Goal: Information Seeking & Learning: Find specific fact

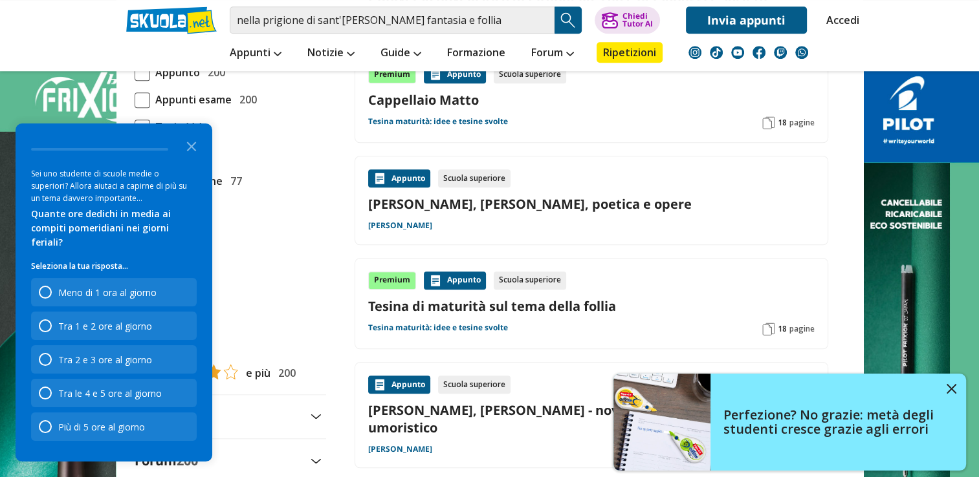
scroll to position [1204, 0]
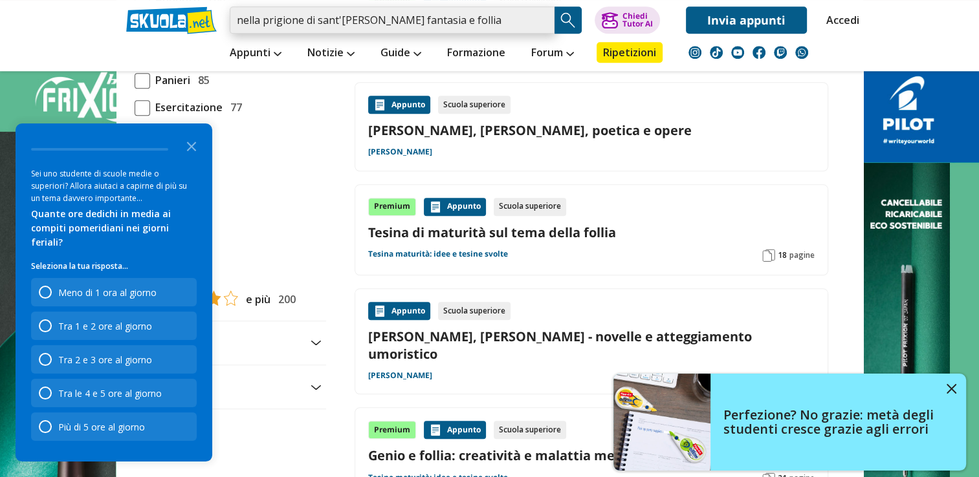
click at [504, 8] on input "nella prigione di sant'anna fantasia e follia" at bounding box center [392, 19] width 325 height 27
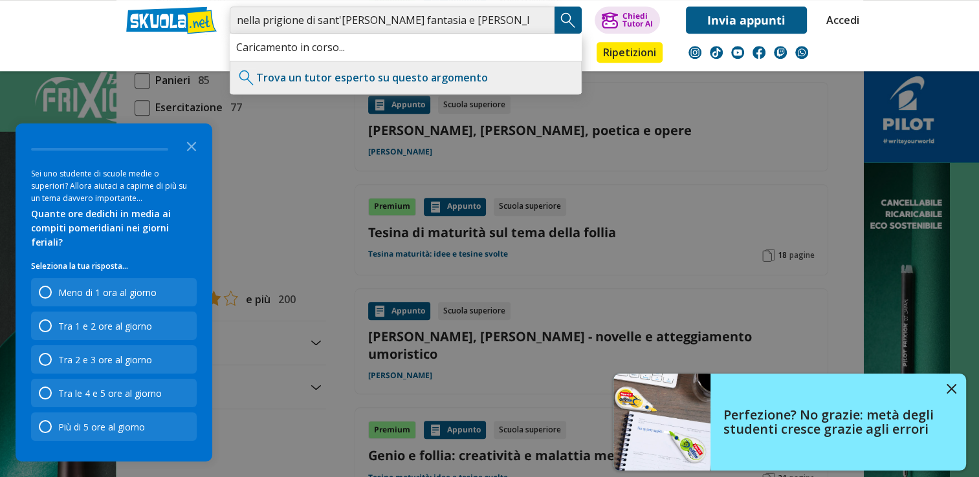
type input "nella prigione di sant'[PERSON_NAME] fantasia e [PERSON_NAME]"
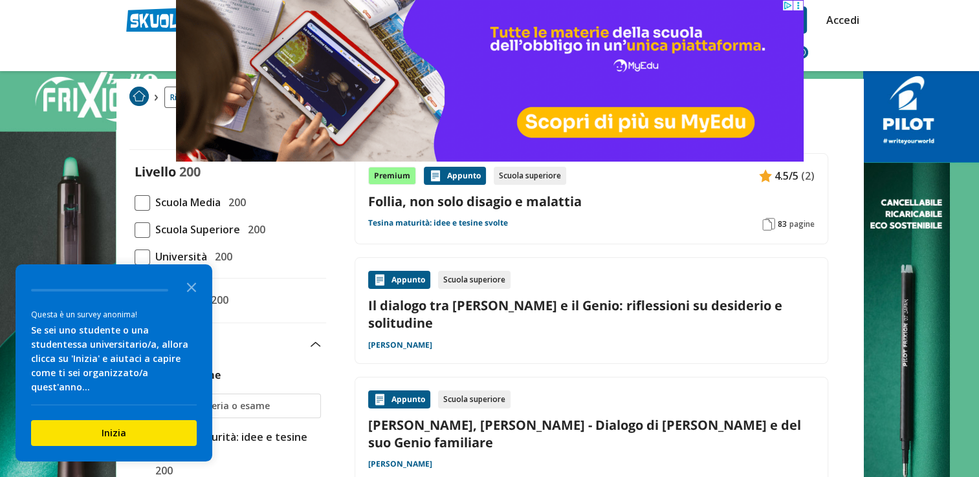
scroll to position [27, 0]
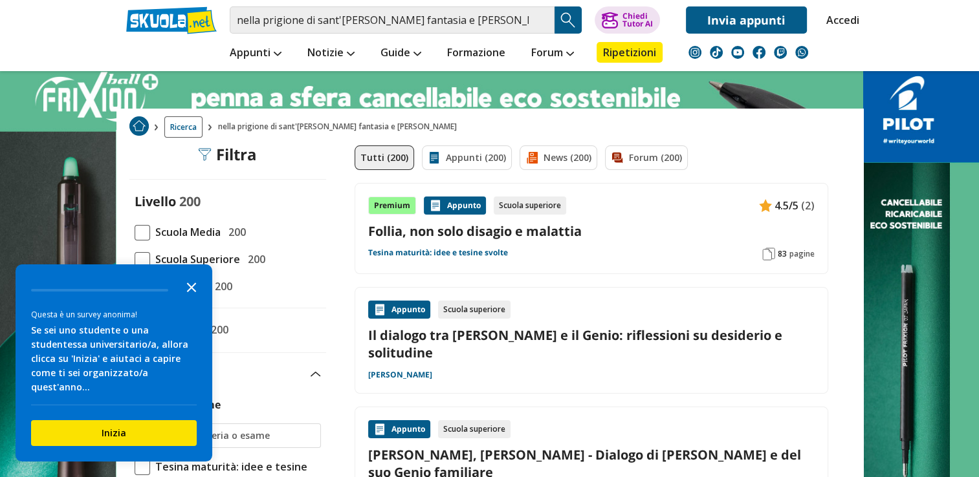
click at [191, 296] on icon "Close the survey" at bounding box center [192, 287] width 26 height 26
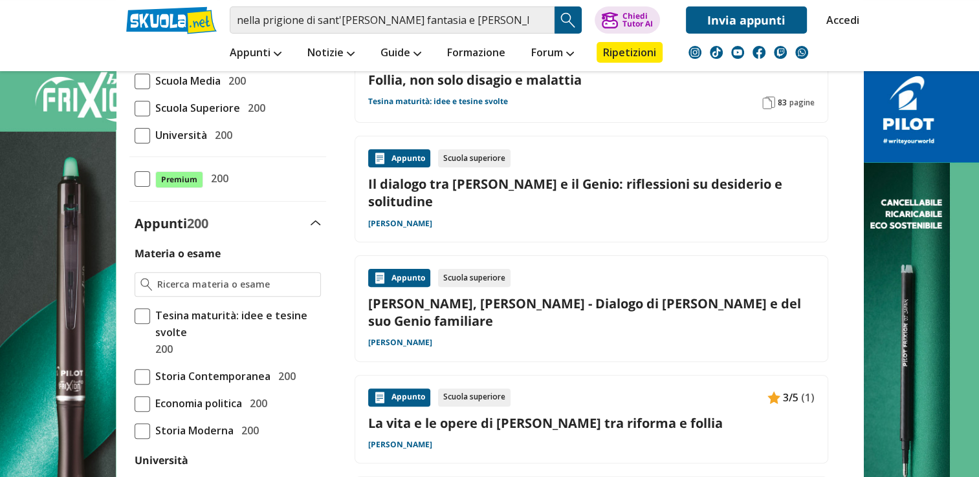
scroll to position [339, 0]
